Goal: Task Accomplishment & Management: Use online tool/utility

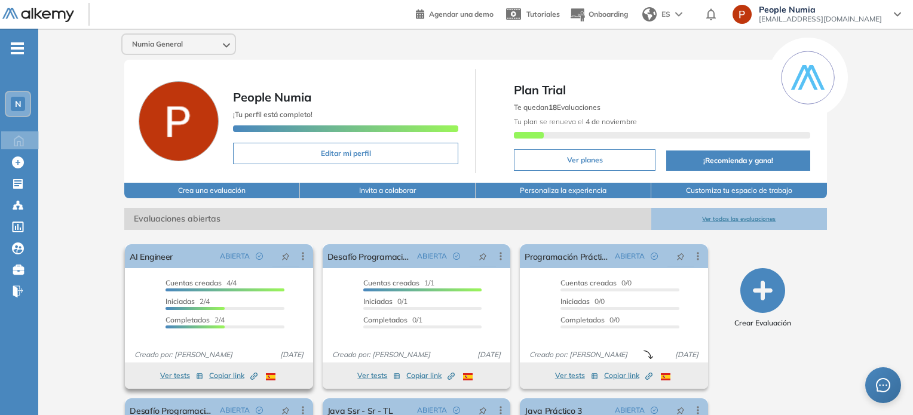
click at [245, 308] on div at bounding box center [224, 308] width 118 height 3
click at [213, 307] on div at bounding box center [194, 308] width 59 height 3
click at [174, 373] on button "Ver tests" at bounding box center [181, 375] width 43 height 14
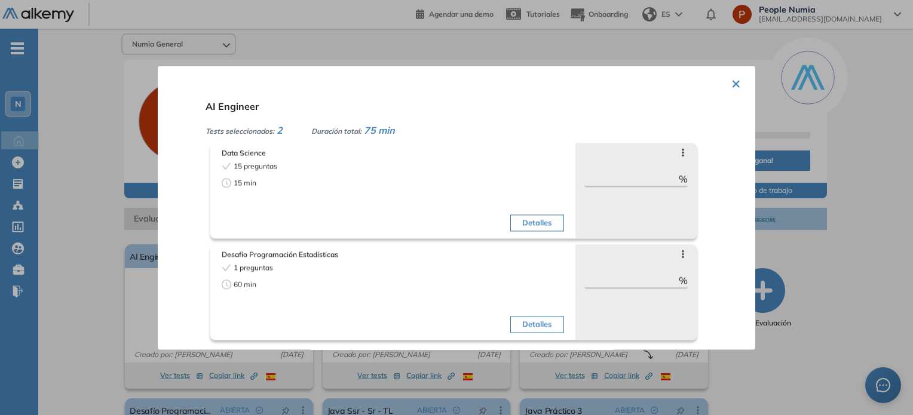
click at [731, 80] on button "×" at bounding box center [736, 81] width 10 height 23
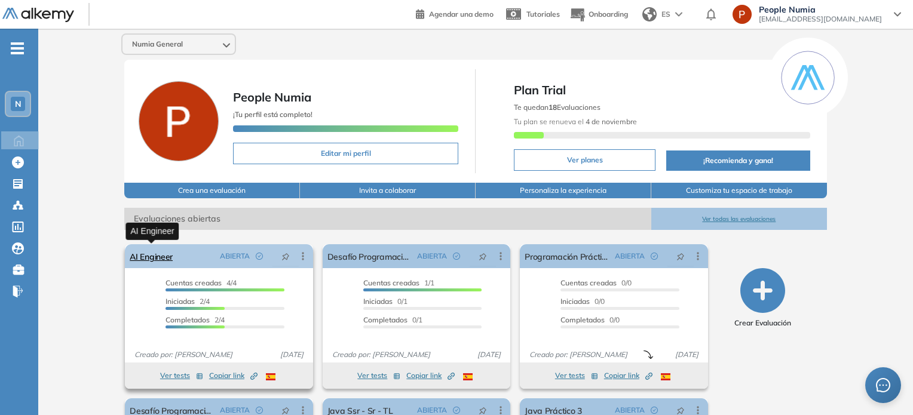
click at [135, 256] on link "AI Engineer" at bounding box center [151, 256] width 43 height 24
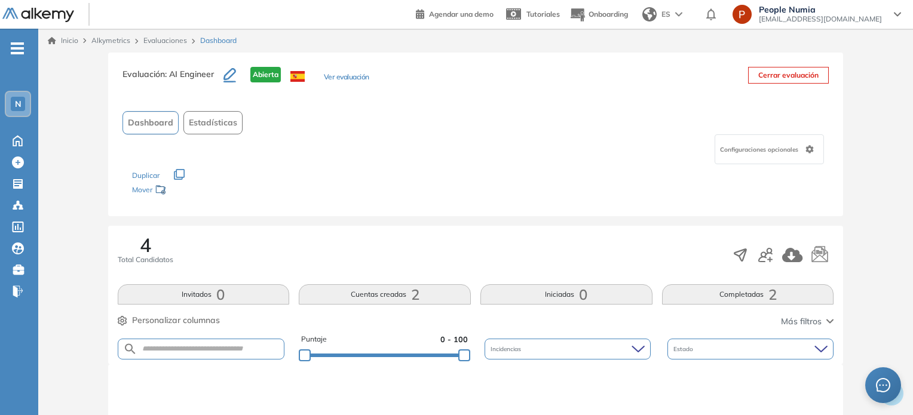
click at [172, 38] on link "Evaluaciones" at bounding box center [165, 40] width 44 height 9
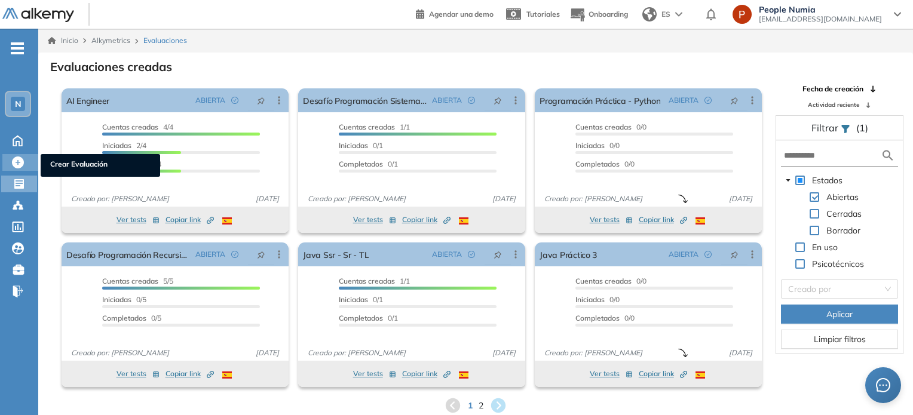
click at [20, 162] on icon at bounding box center [18, 162] width 12 height 12
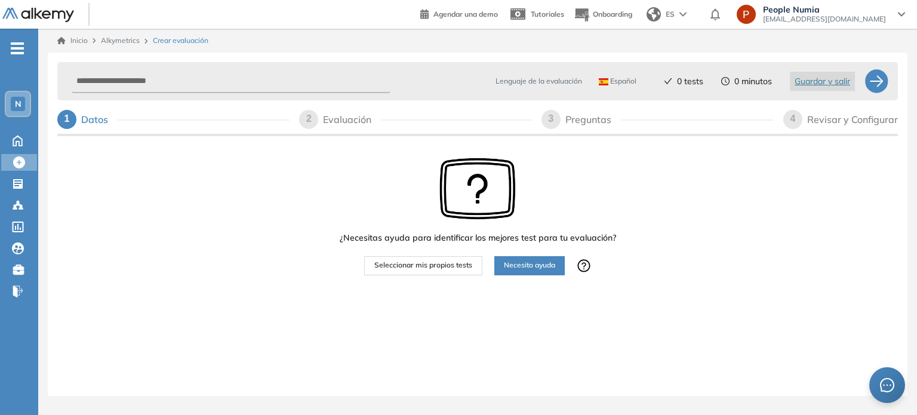
drag, startPoint x: 453, startPoint y: 267, endPoint x: 446, endPoint y: 277, distance: 11.6
click at [453, 268] on span "Seleccionar mis propios tests" at bounding box center [423, 265] width 98 height 11
click at [411, 269] on span "Seleccionar mis propios tests" at bounding box center [423, 265] width 98 height 11
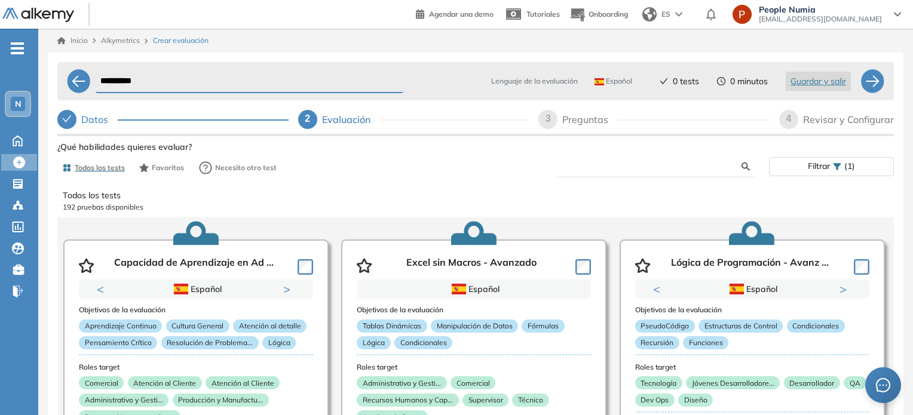
click at [673, 168] on input "text" at bounding box center [654, 166] width 176 height 11
type input "*********"
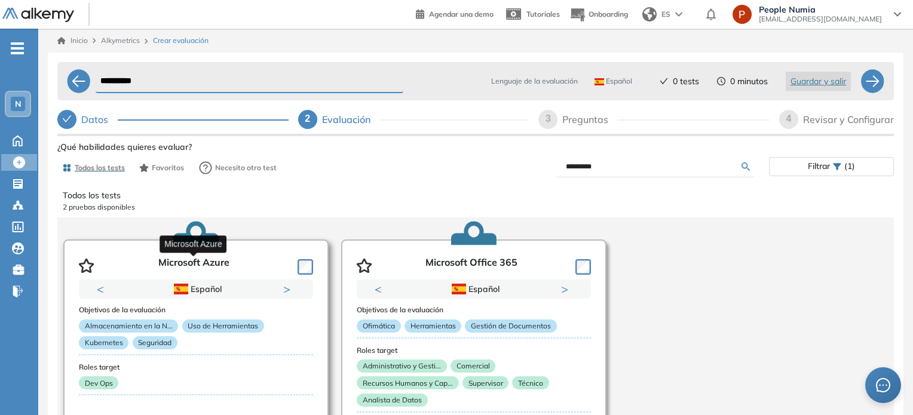
click at [225, 267] on p "Microsoft Azure" at bounding box center [193, 266] width 71 height 18
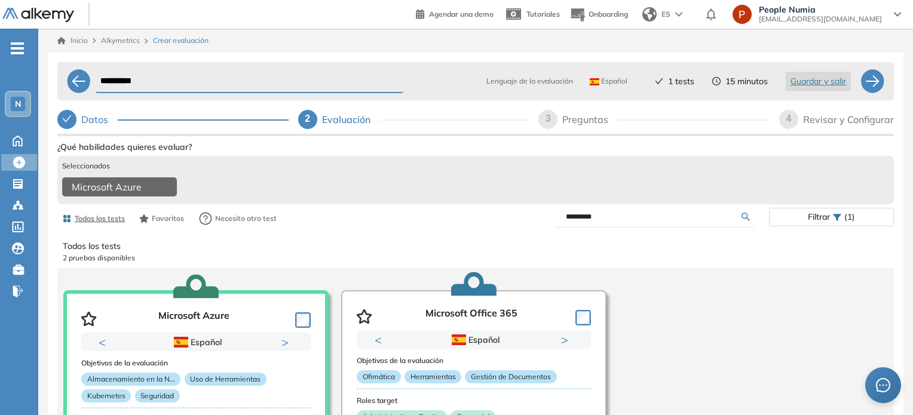
drag, startPoint x: 168, startPoint y: 83, endPoint x: 0, endPoint y: 83, distance: 168.4
click at [0, 83] on div "**********" at bounding box center [456, 238] width 913 height 476
type input "**********"
click at [873, 84] on div at bounding box center [872, 81] width 24 height 24
select select "*****"
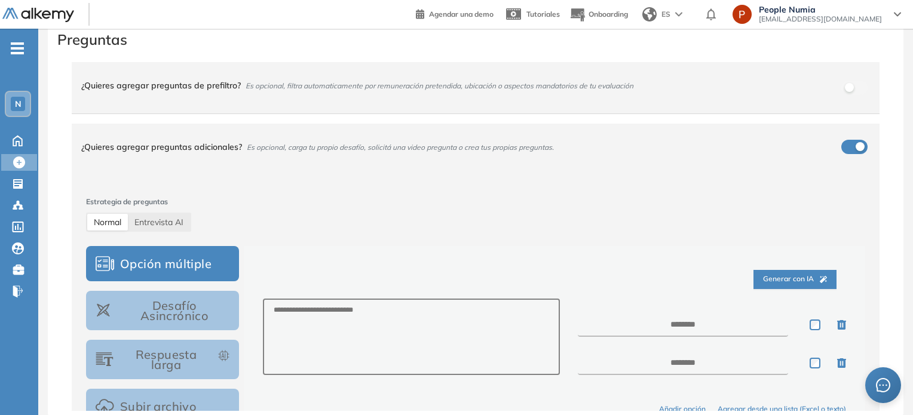
click at [846, 146] on div "¿Quieres agregar preguntas adicionales? Es opcional, carga tu propio desafío, s…" at bounding box center [468, 147] width 774 height 32
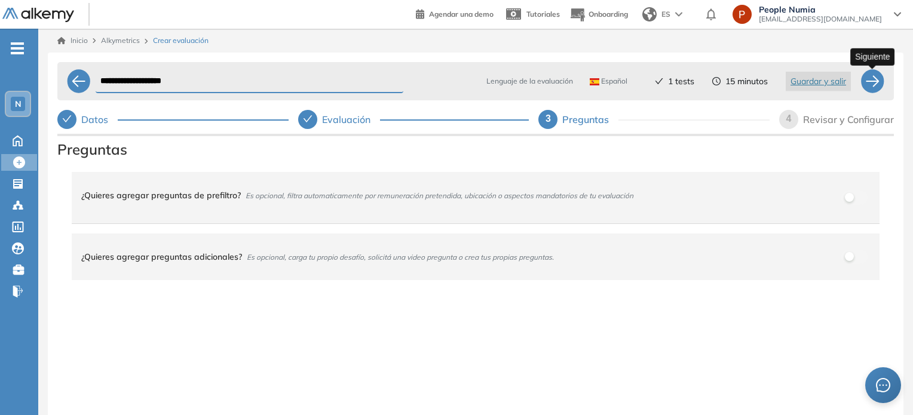
click at [874, 72] on div at bounding box center [872, 81] width 24 height 24
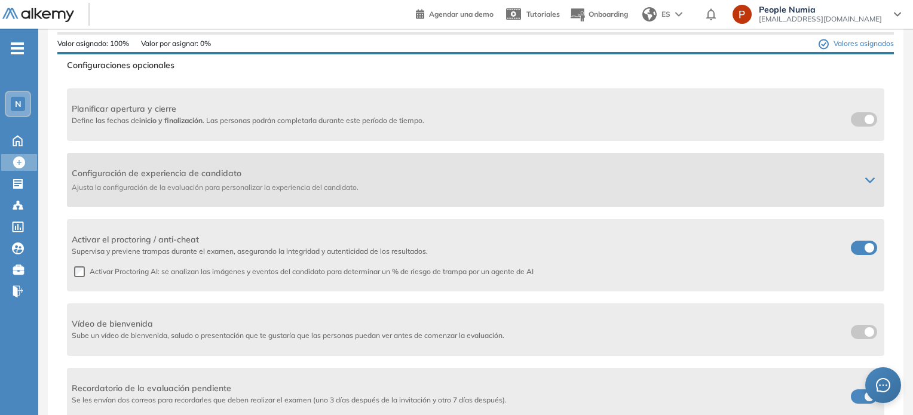
scroll to position [110, 0]
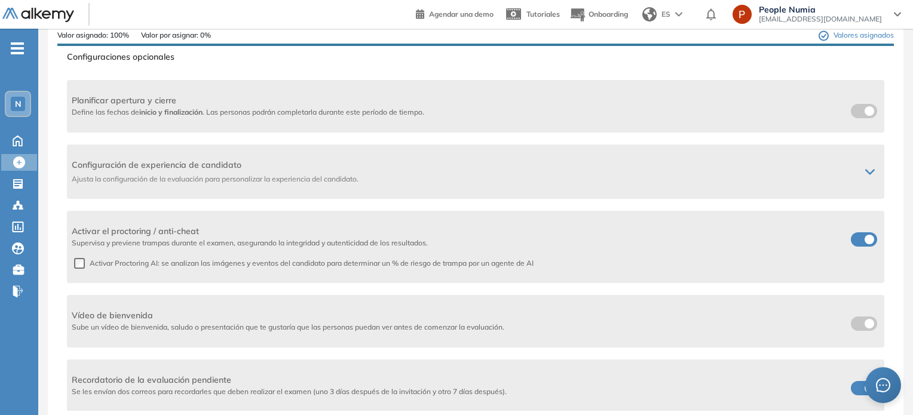
click at [850, 112] on span at bounding box center [855, 109] width 10 height 10
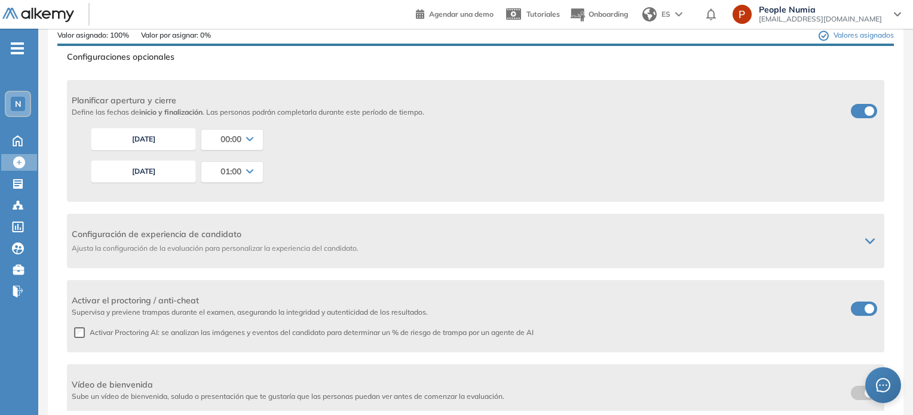
click at [855, 109] on label at bounding box center [863, 111] width 26 height 14
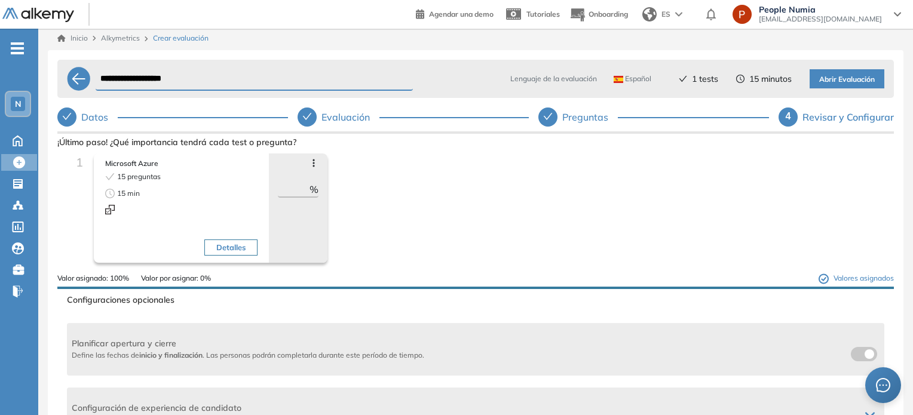
scroll to position [0, 0]
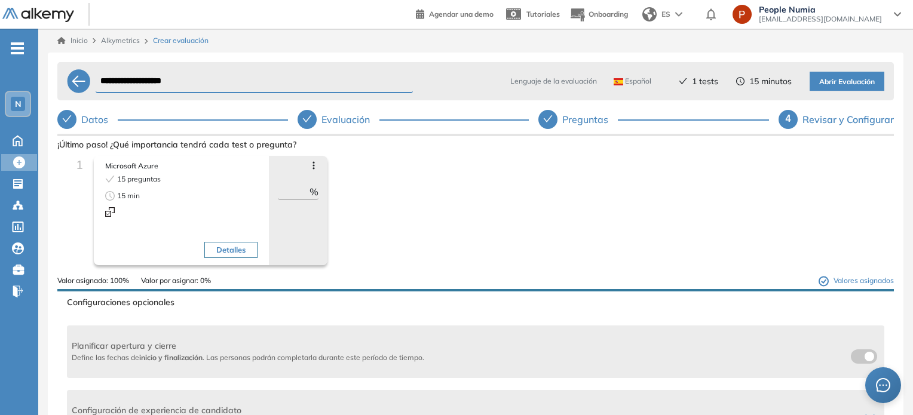
click at [855, 79] on span "Abrir Evaluación" at bounding box center [847, 81] width 56 height 11
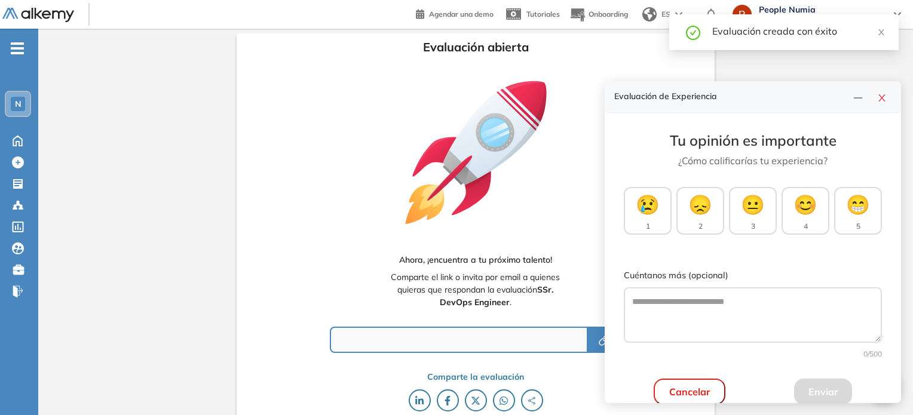
type input "**********"
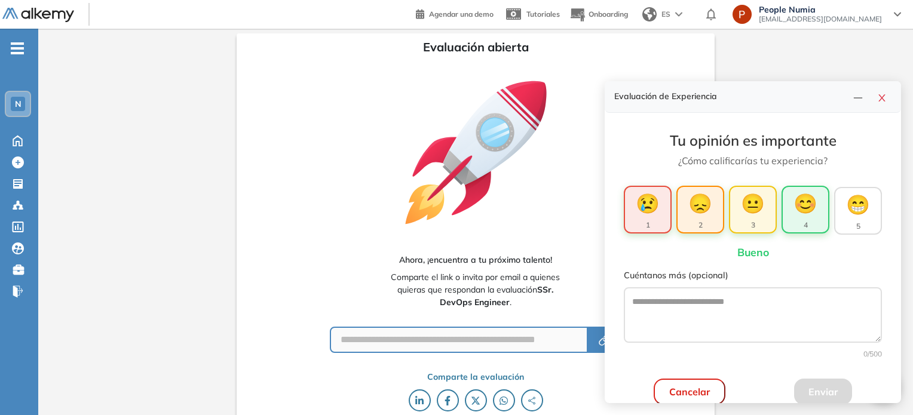
drag, startPoint x: 810, startPoint y: 202, endPoint x: 814, endPoint y: 211, distance: 9.1
click at [811, 202] on span "😊" at bounding box center [805, 203] width 24 height 29
click at [819, 386] on button "Enviar" at bounding box center [823, 392] width 58 height 26
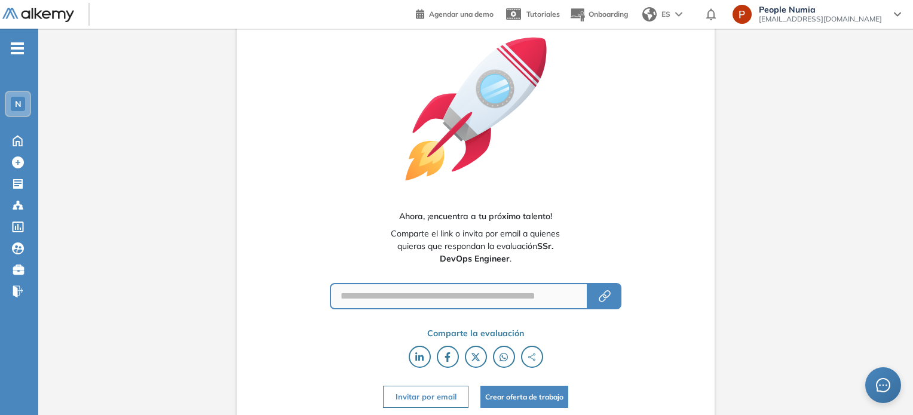
scroll to position [45, 0]
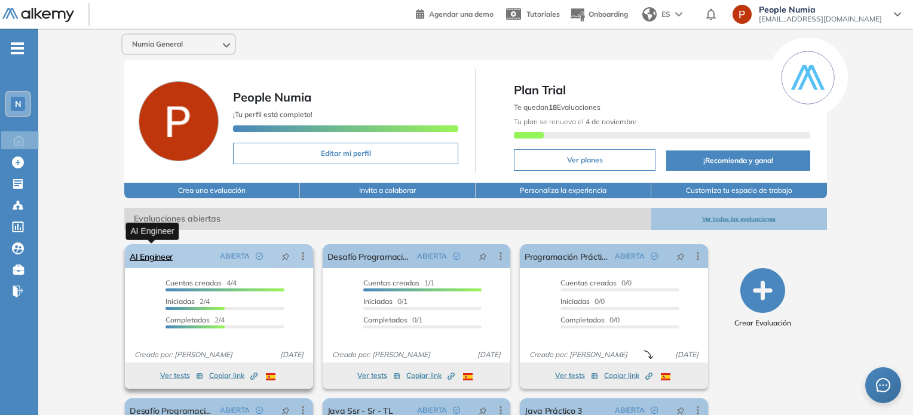
click at [160, 261] on link "AI Engineer" at bounding box center [151, 256] width 43 height 24
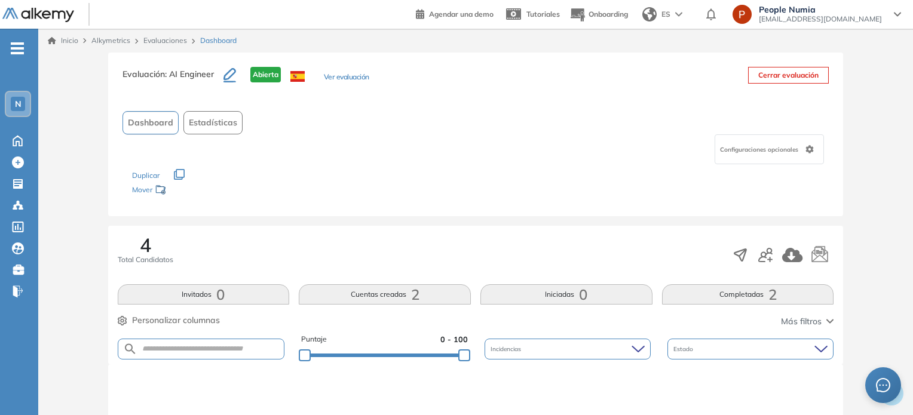
click at [228, 78] on icon "button" at bounding box center [229, 74] width 13 height 12
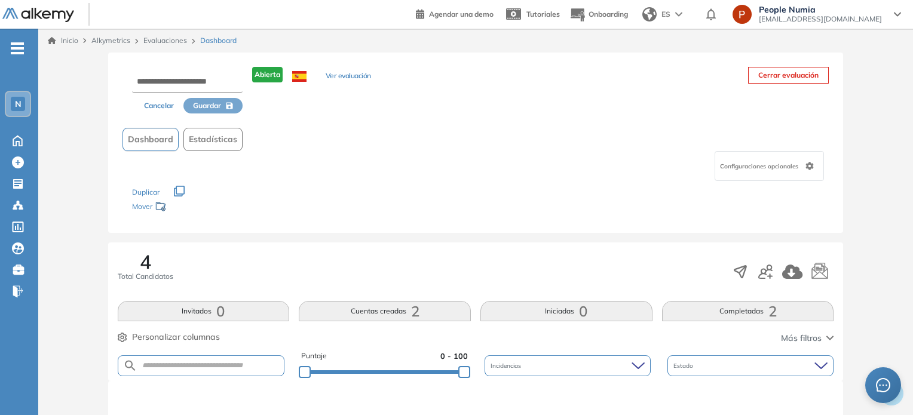
click at [343, 78] on button "Ver evaluación" at bounding box center [347, 76] width 45 height 13
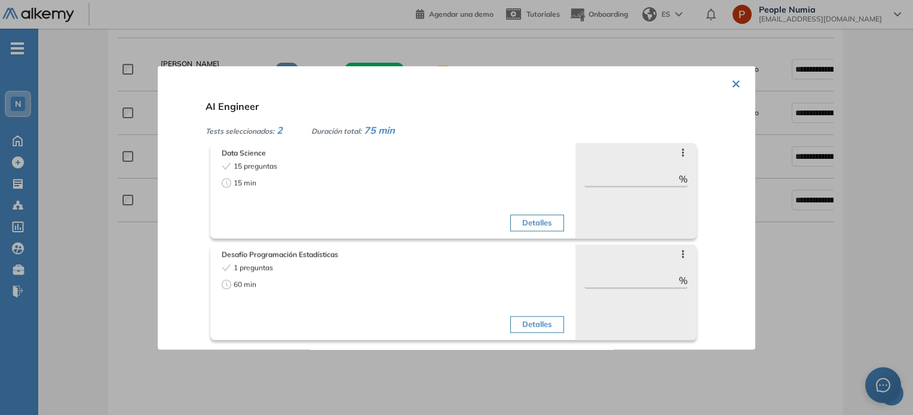
scroll to position [418, 0]
click at [725, 82] on div "× AI Engineer Tests seleccionados: 2 Duración total: 75 min Data Science 15 pre…" at bounding box center [456, 208] width 597 height 284
click at [733, 83] on button "×" at bounding box center [736, 81] width 10 height 23
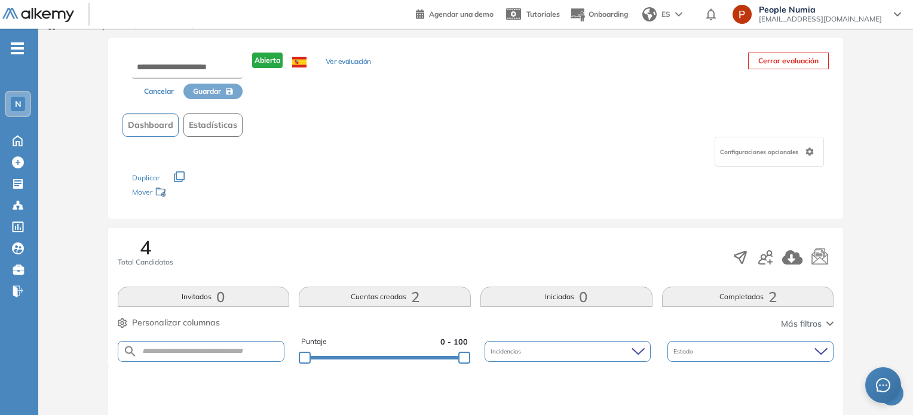
scroll to position [0, 0]
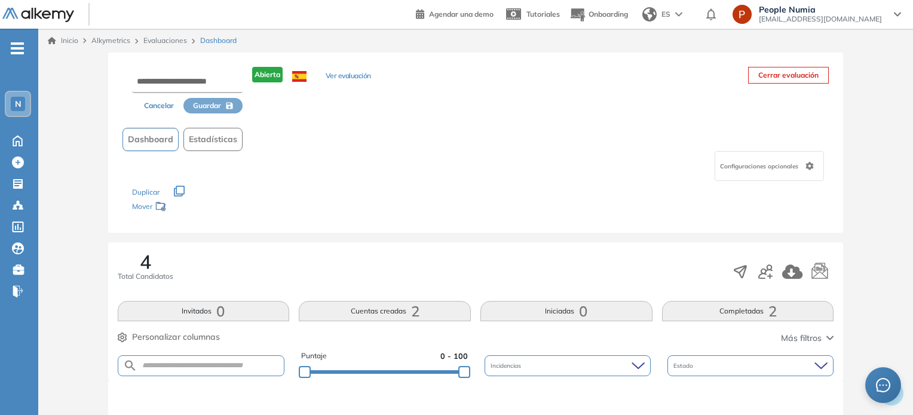
click at [793, 175] on div "Configuraciones opcionales" at bounding box center [768, 166] width 109 height 30
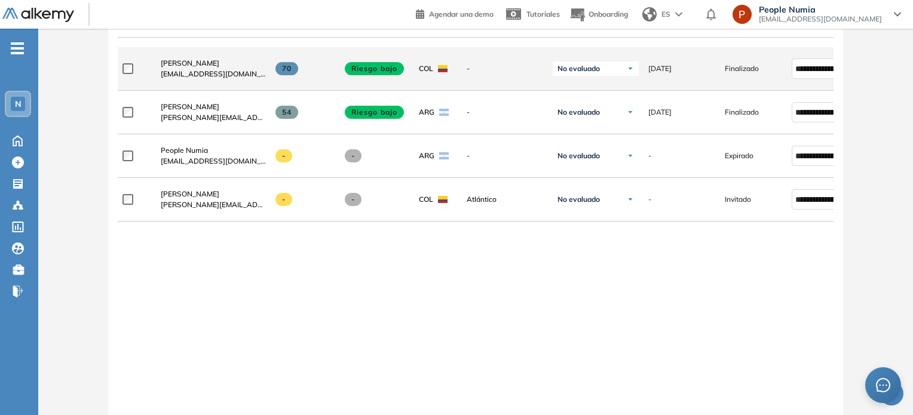
scroll to position [228, 0]
